Goal: Information Seeking & Learning: Learn about a topic

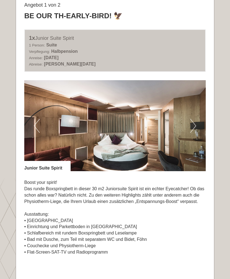
scroll to position [287, 0]
click at [193, 126] on button "Next" at bounding box center [194, 126] width 6 height 14
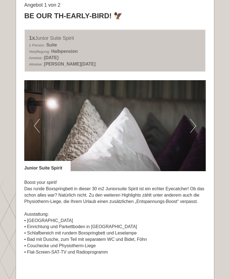
click at [196, 122] on img at bounding box center [115, 125] width 182 height 91
click at [191, 127] on button "Next" at bounding box center [194, 126] width 6 height 14
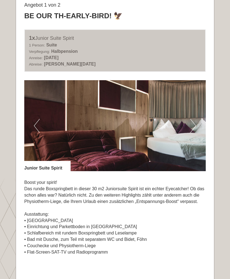
click at [195, 125] on button "Next" at bounding box center [194, 126] width 6 height 14
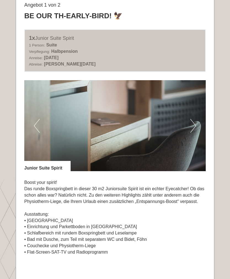
click at [194, 125] on button "Next" at bounding box center [194, 126] width 6 height 14
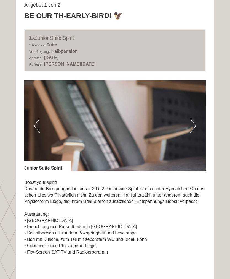
click at [197, 123] on img at bounding box center [115, 125] width 182 height 91
click at [195, 122] on button "Next" at bounding box center [194, 126] width 6 height 14
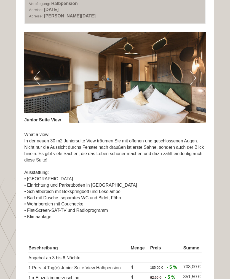
scroll to position [727, 0]
click at [185, 104] on img at bounding box center [115, 77] width 182 height 91
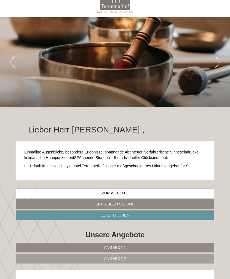
scroll to position [0, 0]
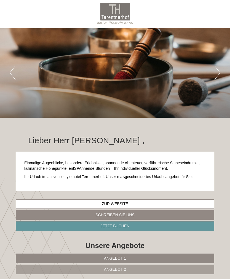
click at [216, 74] on button "Next" at bounding box center [218, 73] width 6 height 14
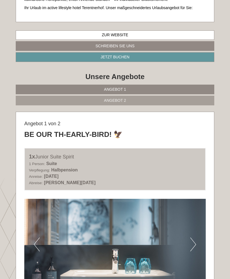
scroll to position [197, 0]
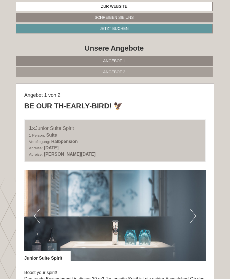
click at [32, 72] on link "Angebot 2" at bounding box center [114, 72] width 197 height 10
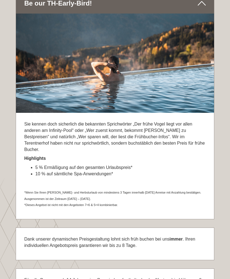
scroll to position [713, 0]
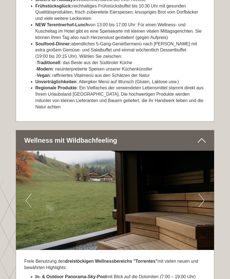
scroll to position [1167, 0]
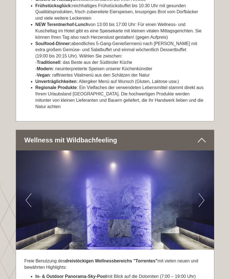
click at [202, 193] on button "Next" at bounding box center [202, 200] width 6 height 14
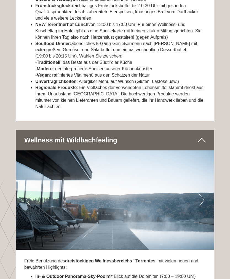
click at [200, 193] on button "Next" at bounding box center [202, 200] width 6 height 14
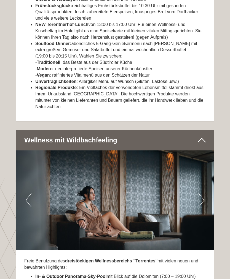
click at [201, 193] on button "Next" at bounding box center [202, 200] width 6 height 14
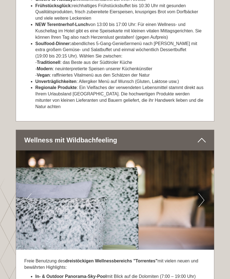
click at [202, 193] on button "Next" at bounding box center [202, 200] width 6 height 14
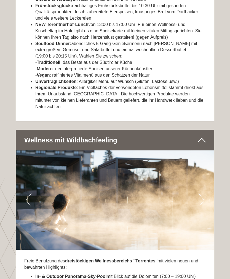
click at [202, 193] on button "Next" at bounding box center [202, 200] width 6 height 14
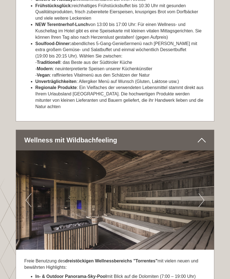
click at [202, 193] on button "Next" at bounding box center [202, 200] width 6 height 14
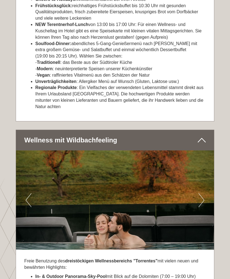
click at [202, 193] on button "Next" at bounding box center [202, 200] width 6 height 14
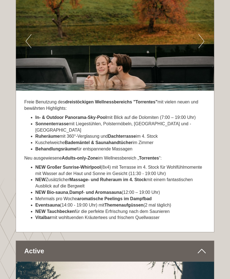
scroll to position [1345, 0]
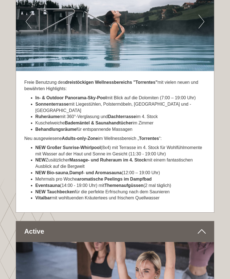
click at [25, 43] on img at bounding box center [115, 21] width 198 height 99
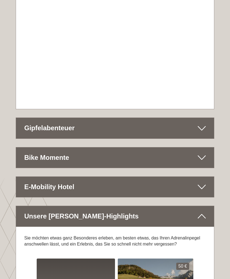
scroll to position [2200, 0]
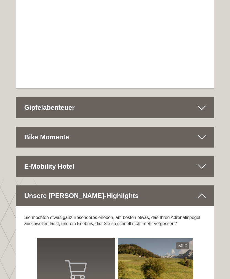
click at [34, 156] on div "E-Mobility Hotel" at bounding box center [115, 166] width 198 height 20
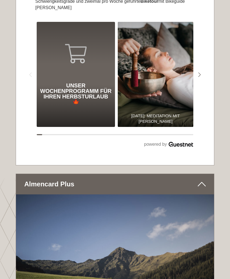
scroll to position [1734, 0]
